Goal: Task Accomplishment & Management: Manage account settings

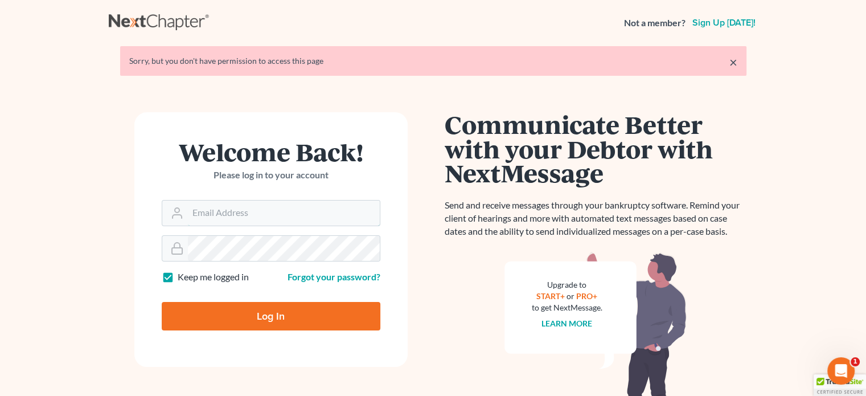
type input "[PERSON_NAME][EMAIL_ADDRESS][DOMAIN_NAME]"
click at [271, 311] on input "Log In" at bounding box center [271, 316] width 219 height 28
type input "Thinking..."
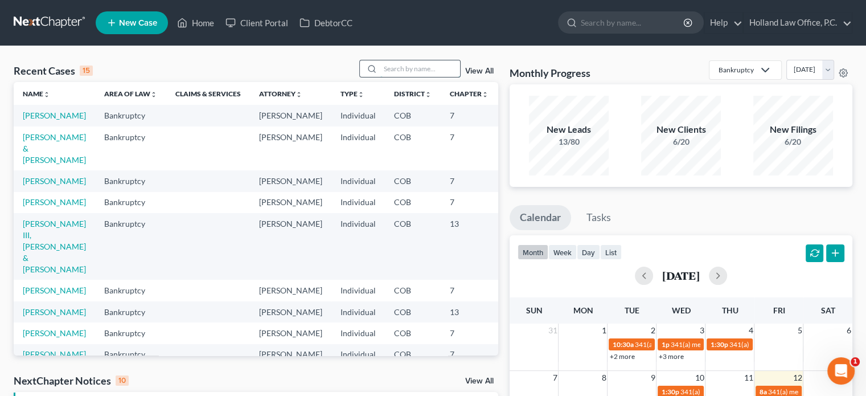
click at [404, 63] on input "search" at bounding box center [420, 68] width 80 height 17
type input "[PERSON_NAME]"
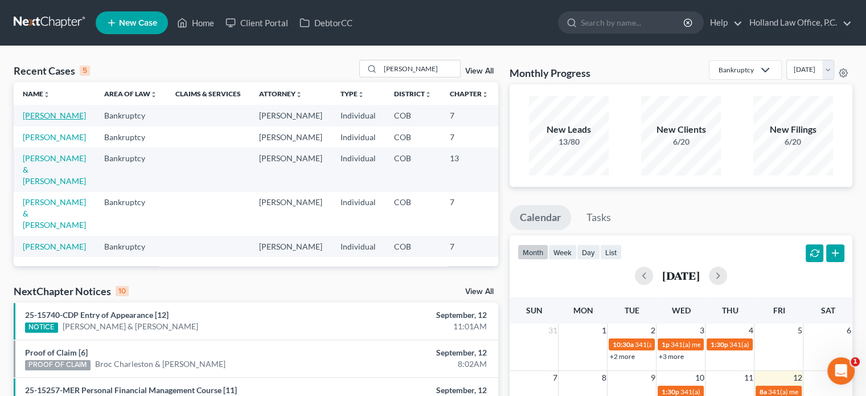
click at [36, 120] on link "[PERSON_NAME]" at bounding box center [54, 115] width 63 height 10
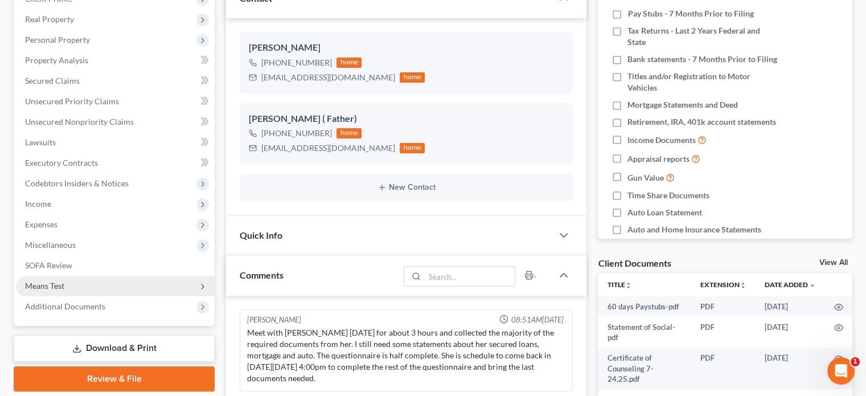
scroll to position [58, 0]
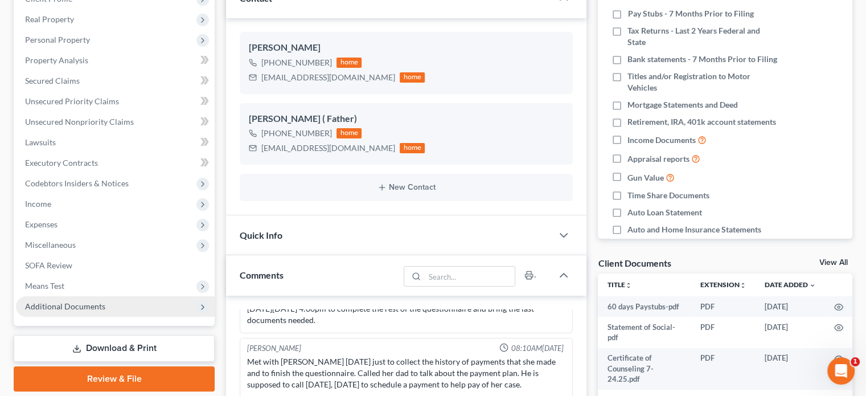
click at [74, 302] on span "Additional Documents" at bounding box center [65, 306] width 80 height 10
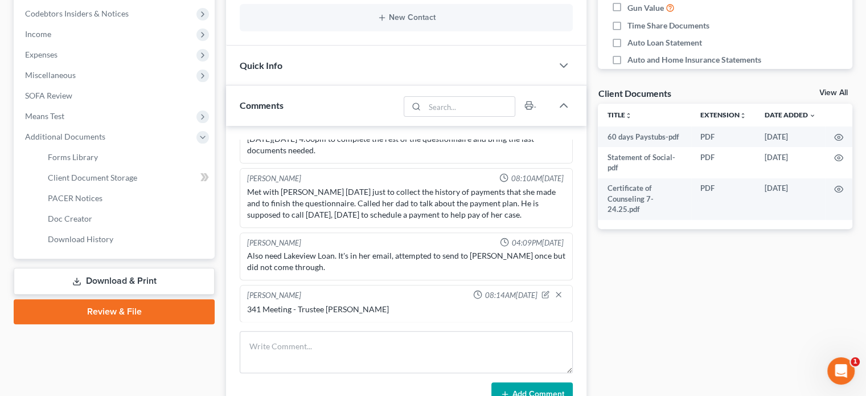
scroll to position [342, 0]
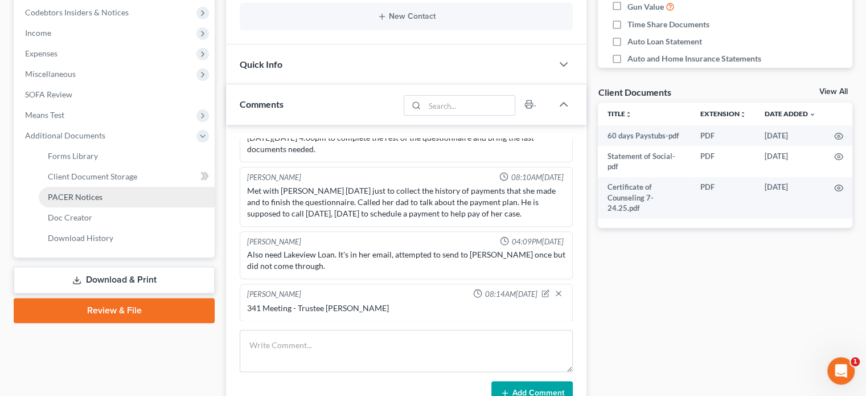
click at [59, 199] on span "PACER Notices" at bounding box center [75, 197] width 55 height 10
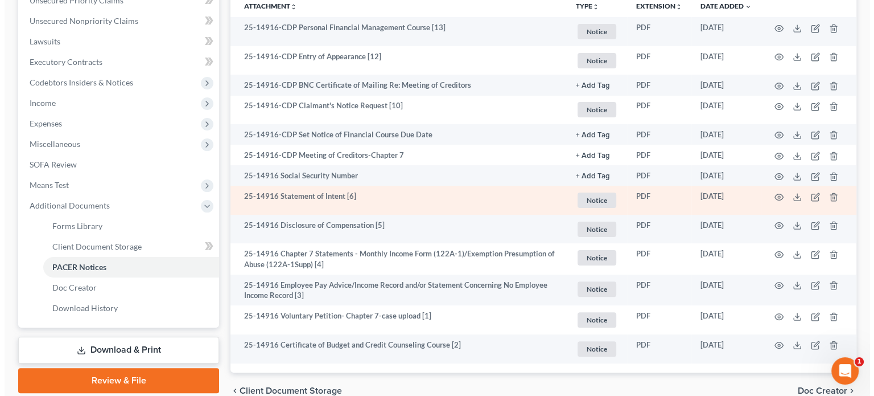
scroll to position [328, 0]
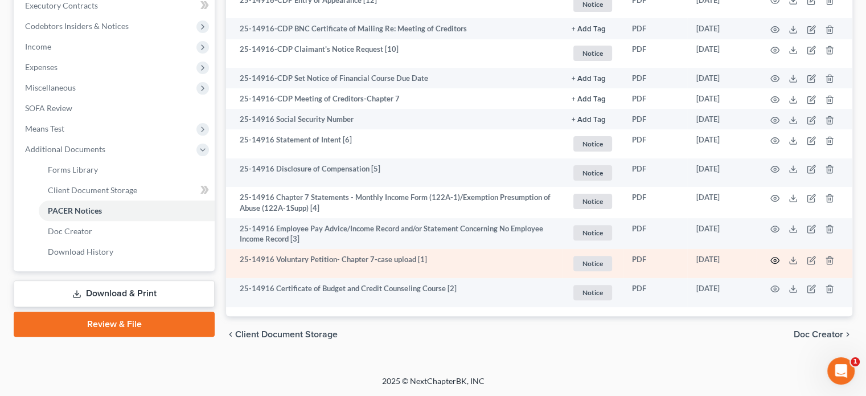
click at [774, 259] on circle "button" at bounding box center [775, 260] width 2 height 2
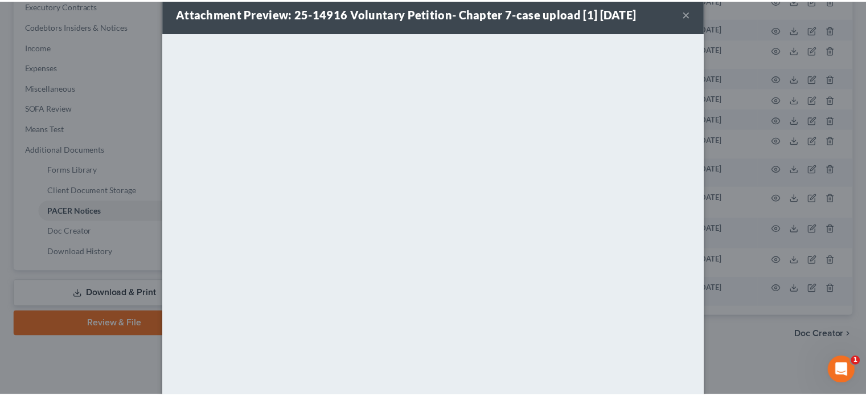
scroll to position [0, 0]
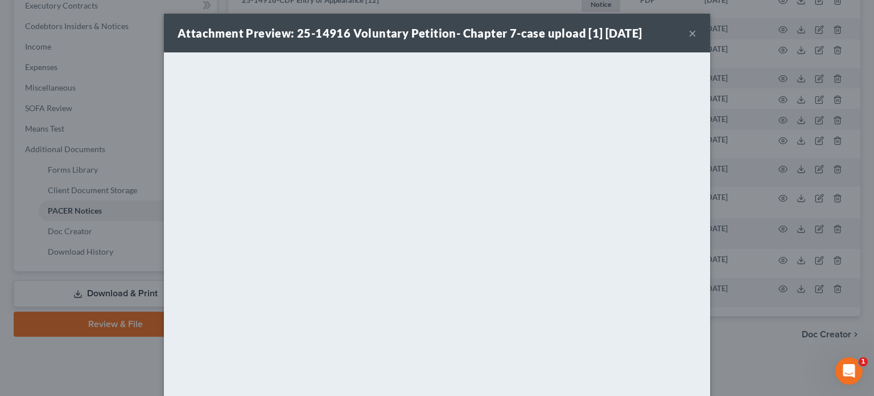
click at [690, 35] on button "×" at bounding box center [693, 33] width 8 height 14
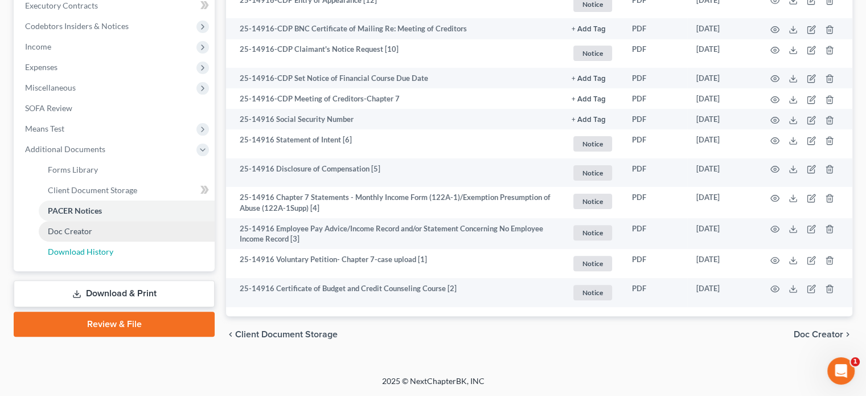
click at [97, 253] on span "Download History" at bounding box center [80, 251] width 65 height 10
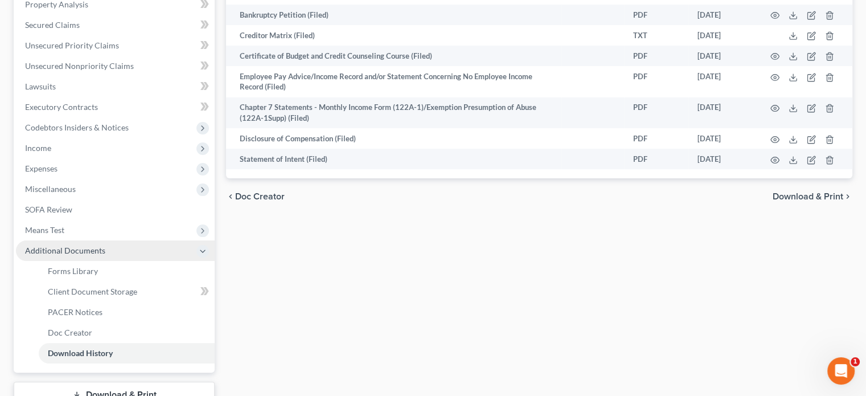
scroll to position [228, 0]
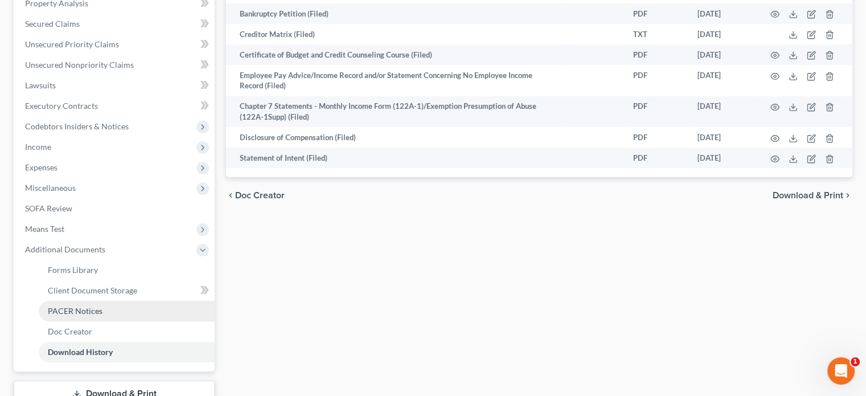
click at [94, 311] on span "PACER Notices" at bounding box center [75, 311] width 55 height 10
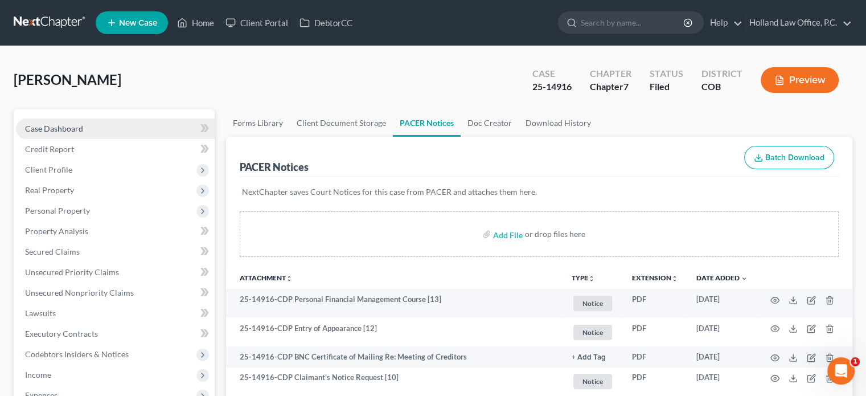
click at [80, 129] on span "Case Dashboard" at bounding box center [54, 129] width 58 height 10
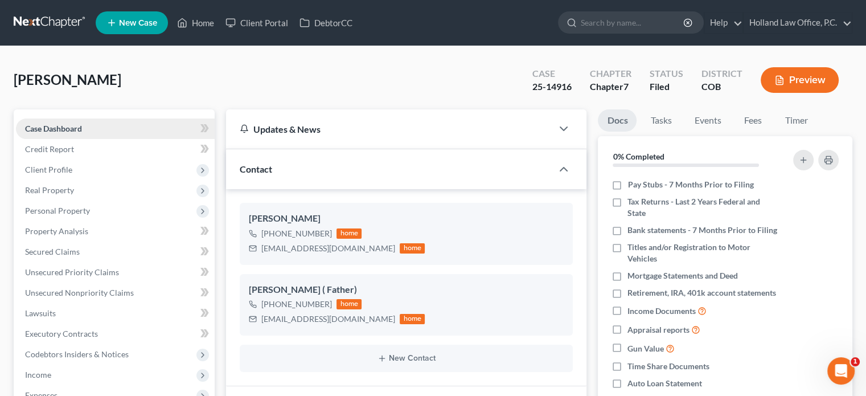
scroll to position [58, 0]
click at [72, 175] on span "Client Profile" at bounding box center [115, 169] width 199 height 20
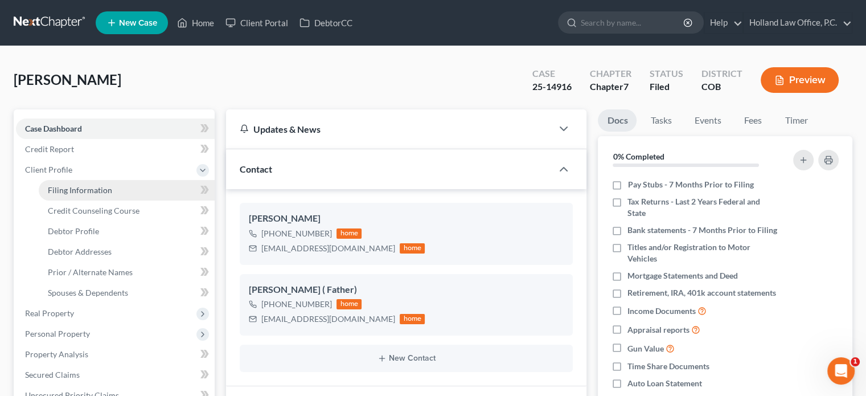
click at [78, 193] on span "Filing Information" at bounding box center [80, 190] width 64 height 10
select select "1"
select select "0"
select select "5"
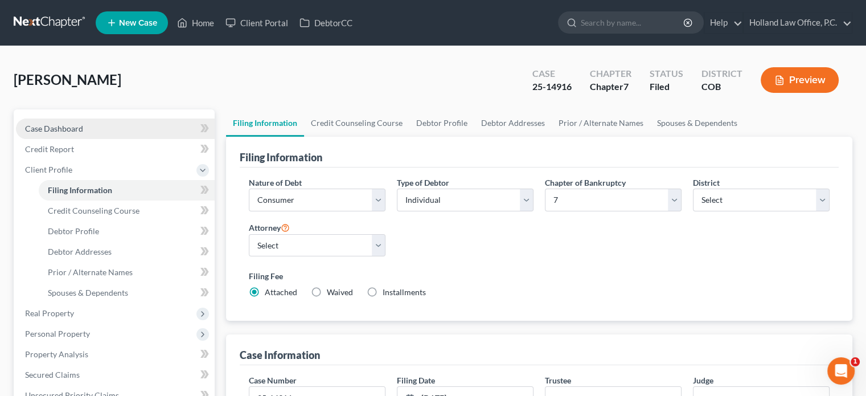
click at [61, 127] on span "Case Dashboard" at bounding box center [54, 129] width 58 height 10
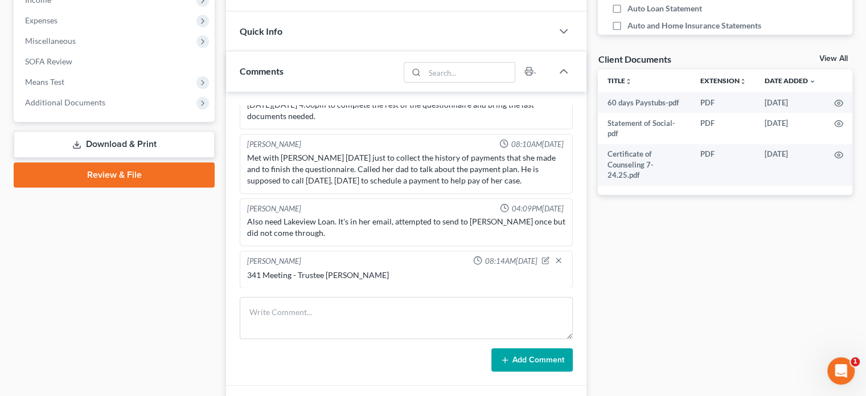
scroll to position [398, 0]
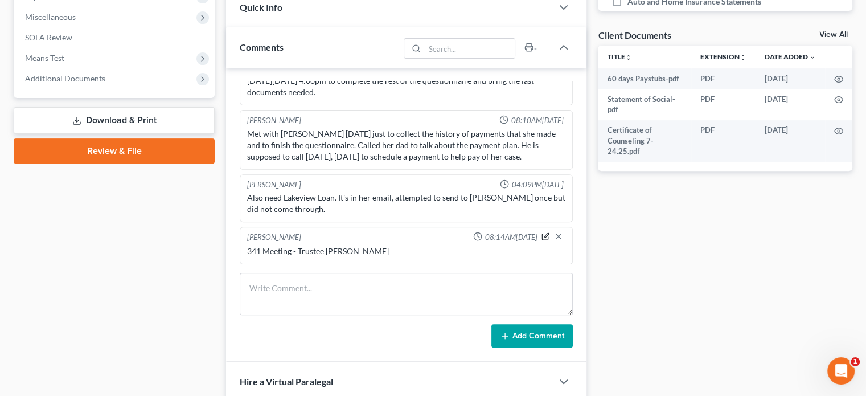
click at [541, 234] on icon "button" at bounding box center [545, 236] width 8 height 8
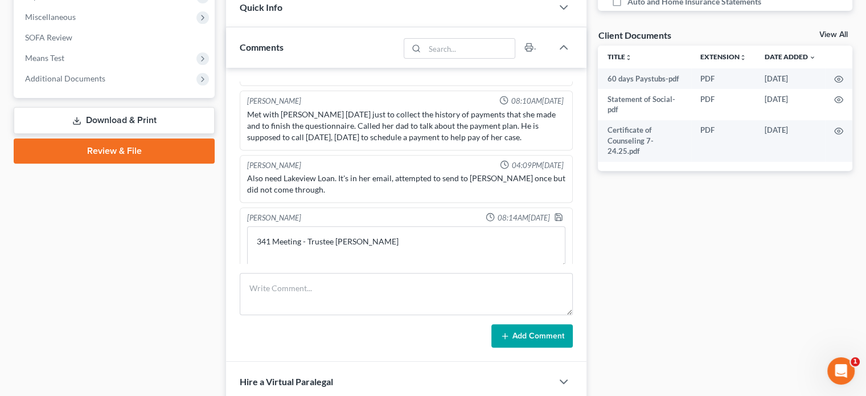
scroll to position [89, 0]
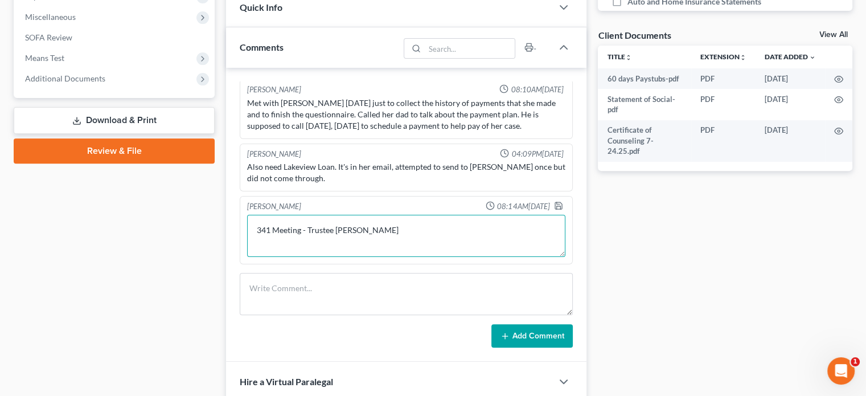
click at [272, 245] on textarea "341 Meeting - Trustee [PERSON_NAME]" at bounding box center [406, 236] width 318 height 42
click at [405, 229] on textarea "341 Meeting - Trustee [PERSON_NAME]" at bounding box center [406, 236] width 318 height 42
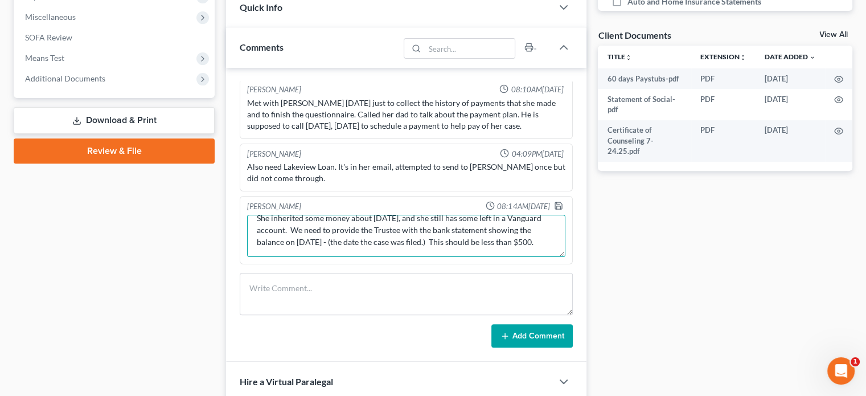
scroll to position [61, 0]
click at [496, 246] on textarea "341 Meeting - Trustee [PERSON_NAME] She inherited some money about [DATE], and …" at bounding box center [406, 236] width 318 height 42
click at [504, 250] on textarea "341 Meeting - Trustee [PERSON_NAME] She inherited some money about [DATE], and …" at bounding box center [406, 236] width 318 height 42
type textarea "341 Meeting - Trustee [PERSON_NAME] She inherited some money about [DATE], and …"
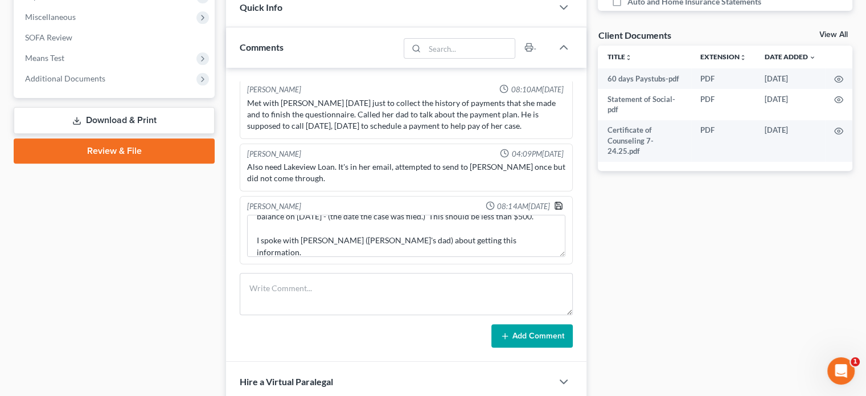
click at [555, 207] on icon "button" at bounding box center [558, 205] width 7 height 7
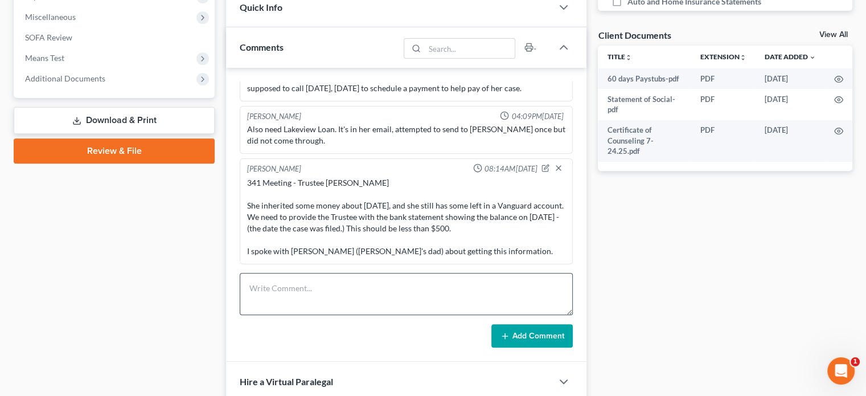
scroll to position [398, 0]
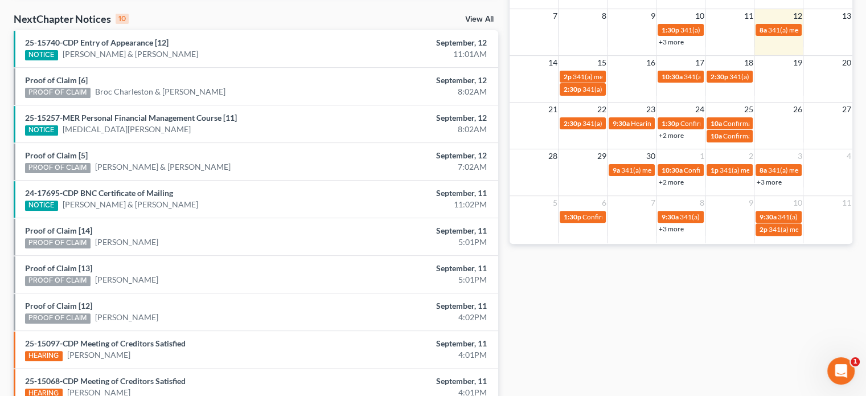
scroll to position [285, 0]
